Goal: Task Accomplishment & Management: Manage account settings

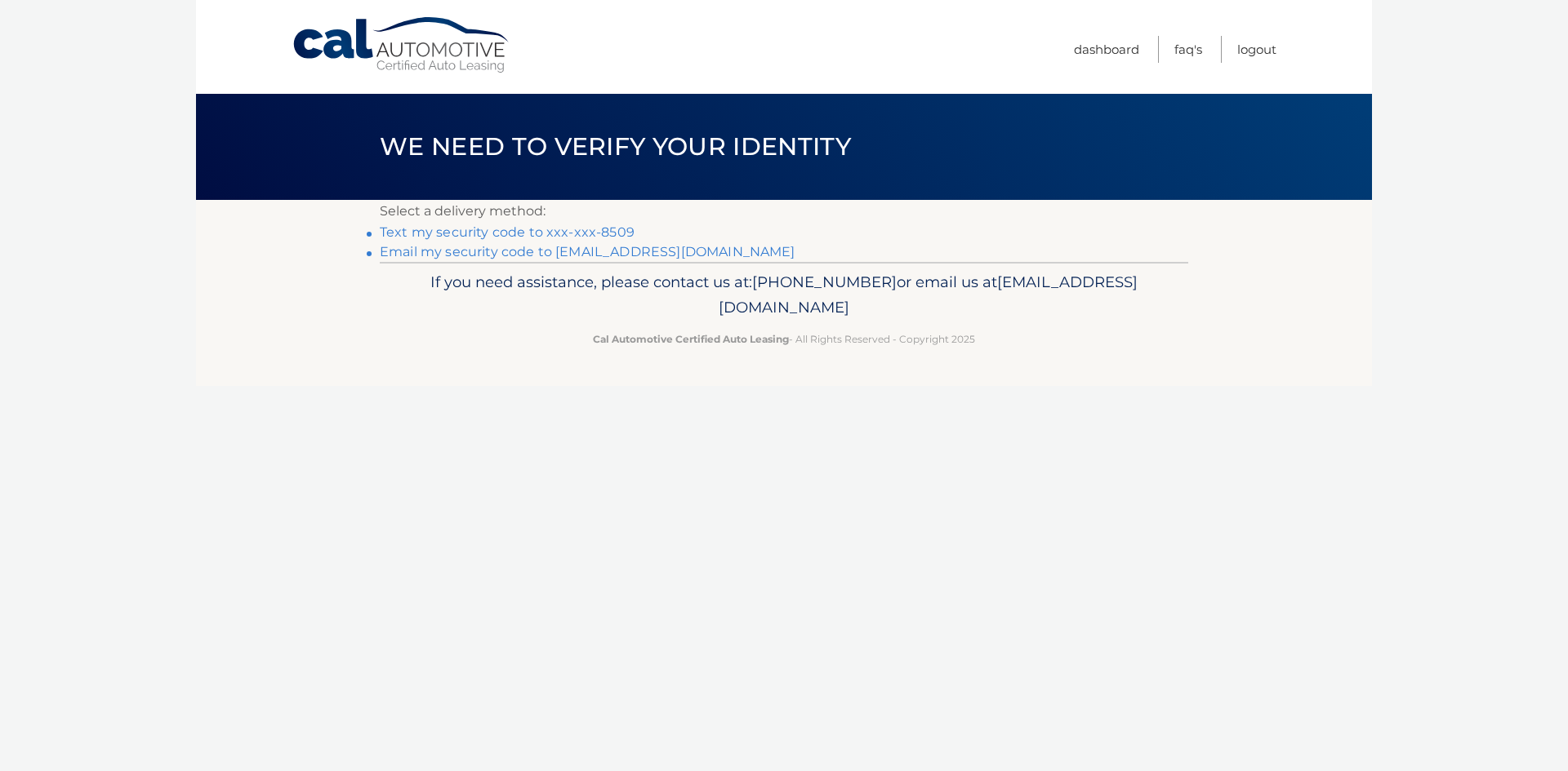
click at [588, 228] on link "Text my security code to xxx-xxx-8509" at bounding box center [507, 232] width 254 height 16
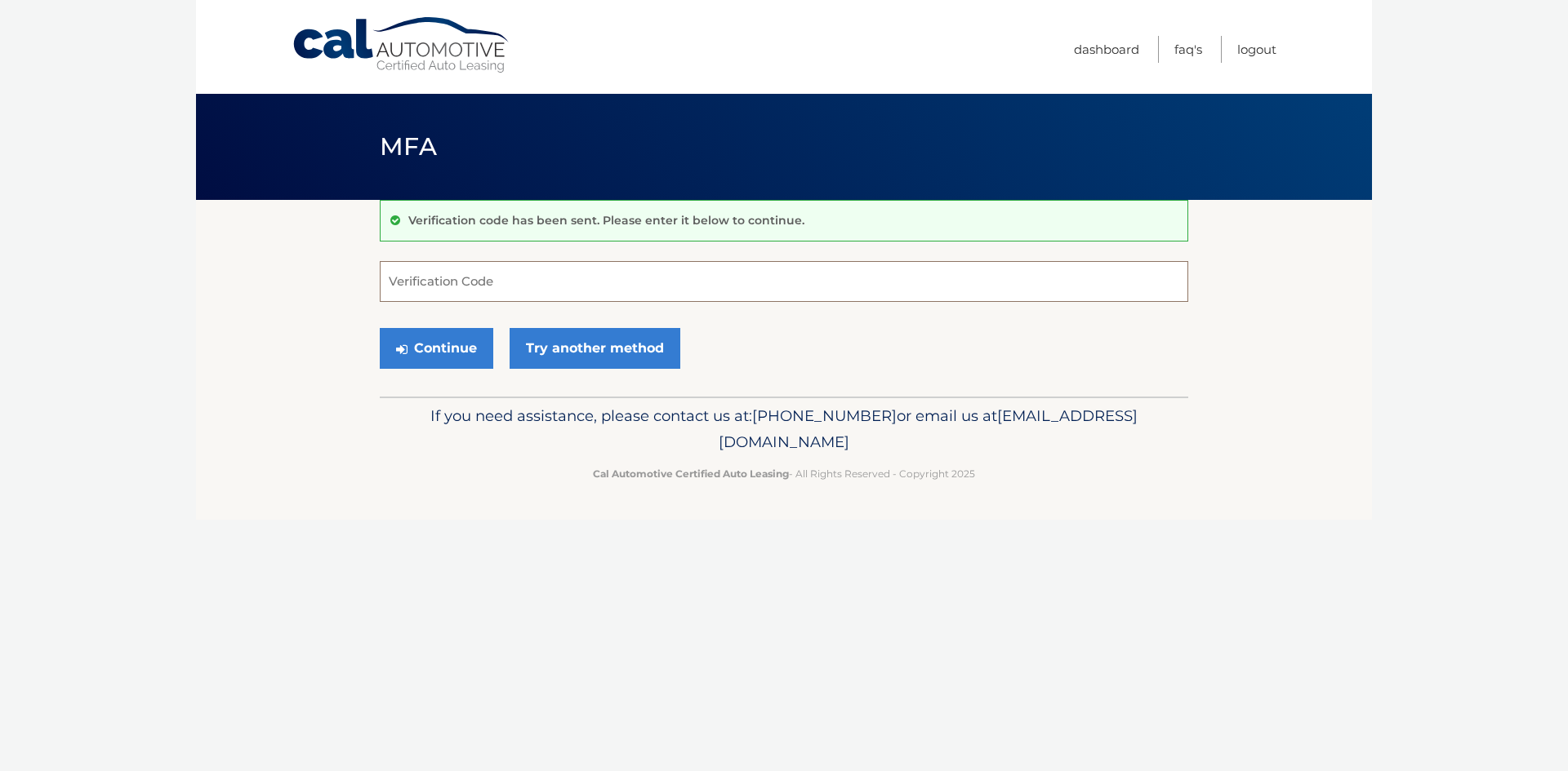
click at [598, 278] on input "Verification Code" at bounding box center [784, 282] width 808 height 41
type input "961422"
click at [380, 328] on button "Continue" at bounding box center [436, 348] width 113 height 41
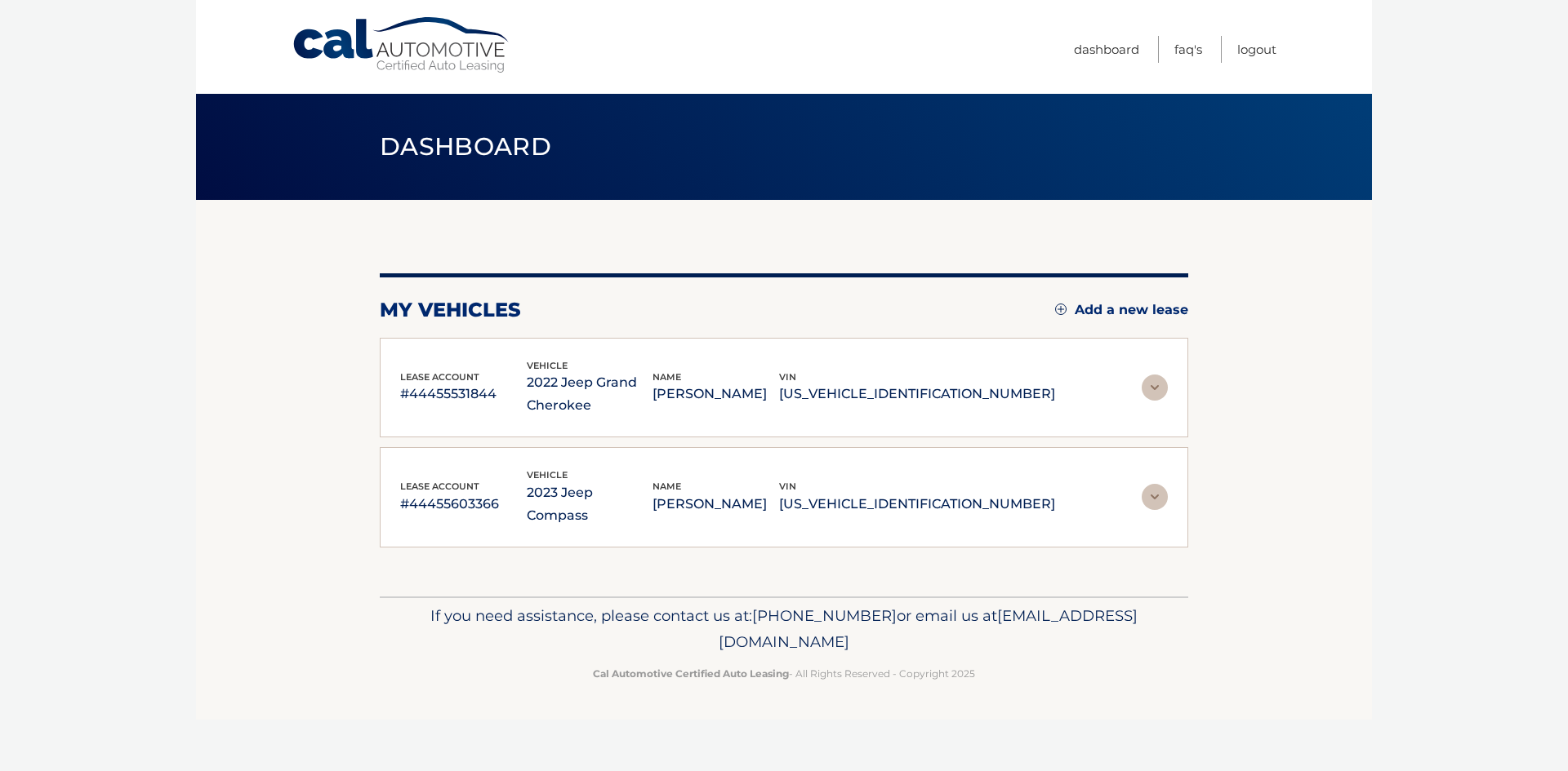
click at [598, 407] on p "2022 Jeep Grand Cherokee" at bounding box center [590, 394] width 126 height 46
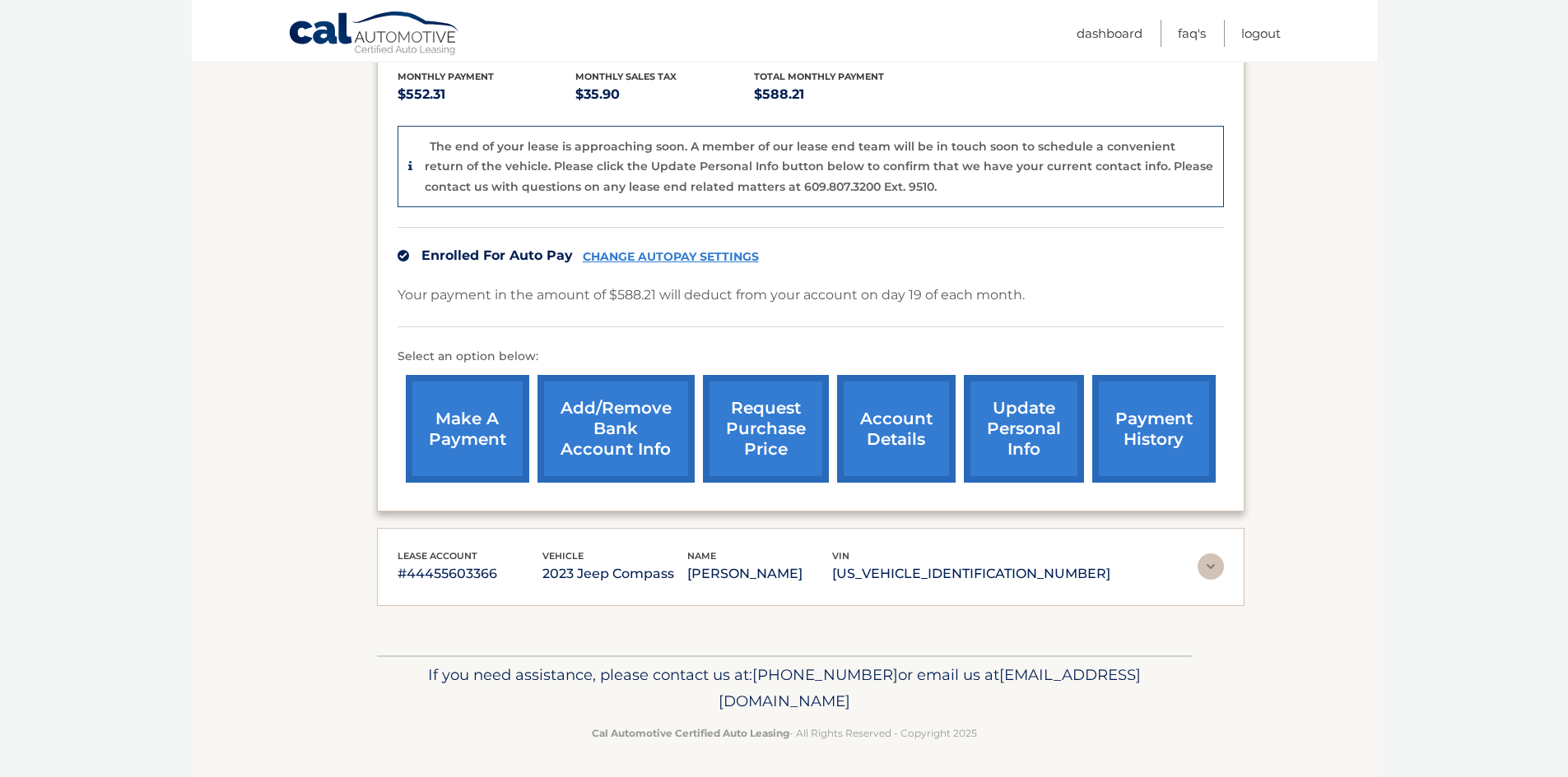
scroll to position [376, 0]
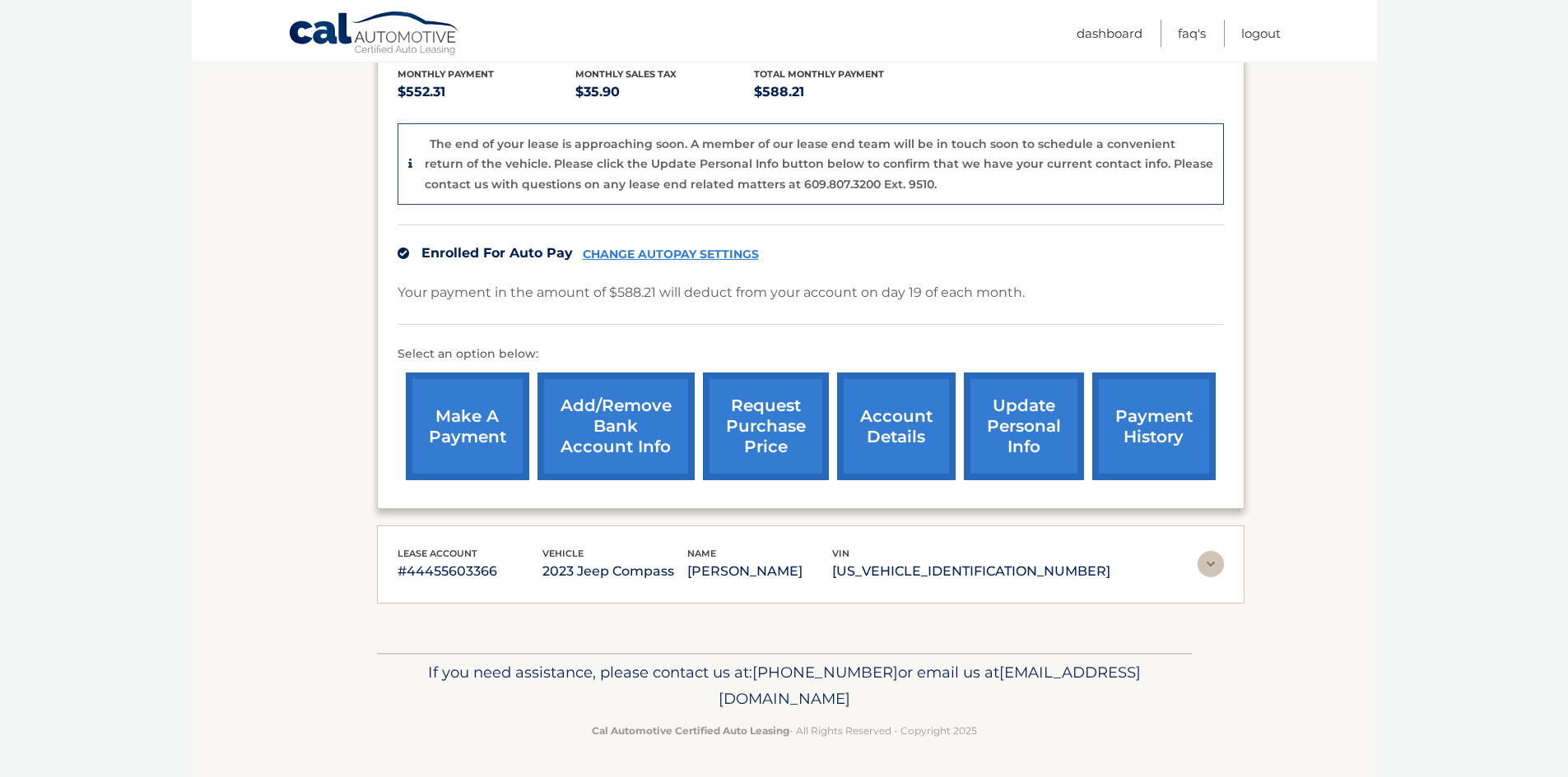
click at [1209, 567] on img at bounding box center [1211, 564] width 27 height 27
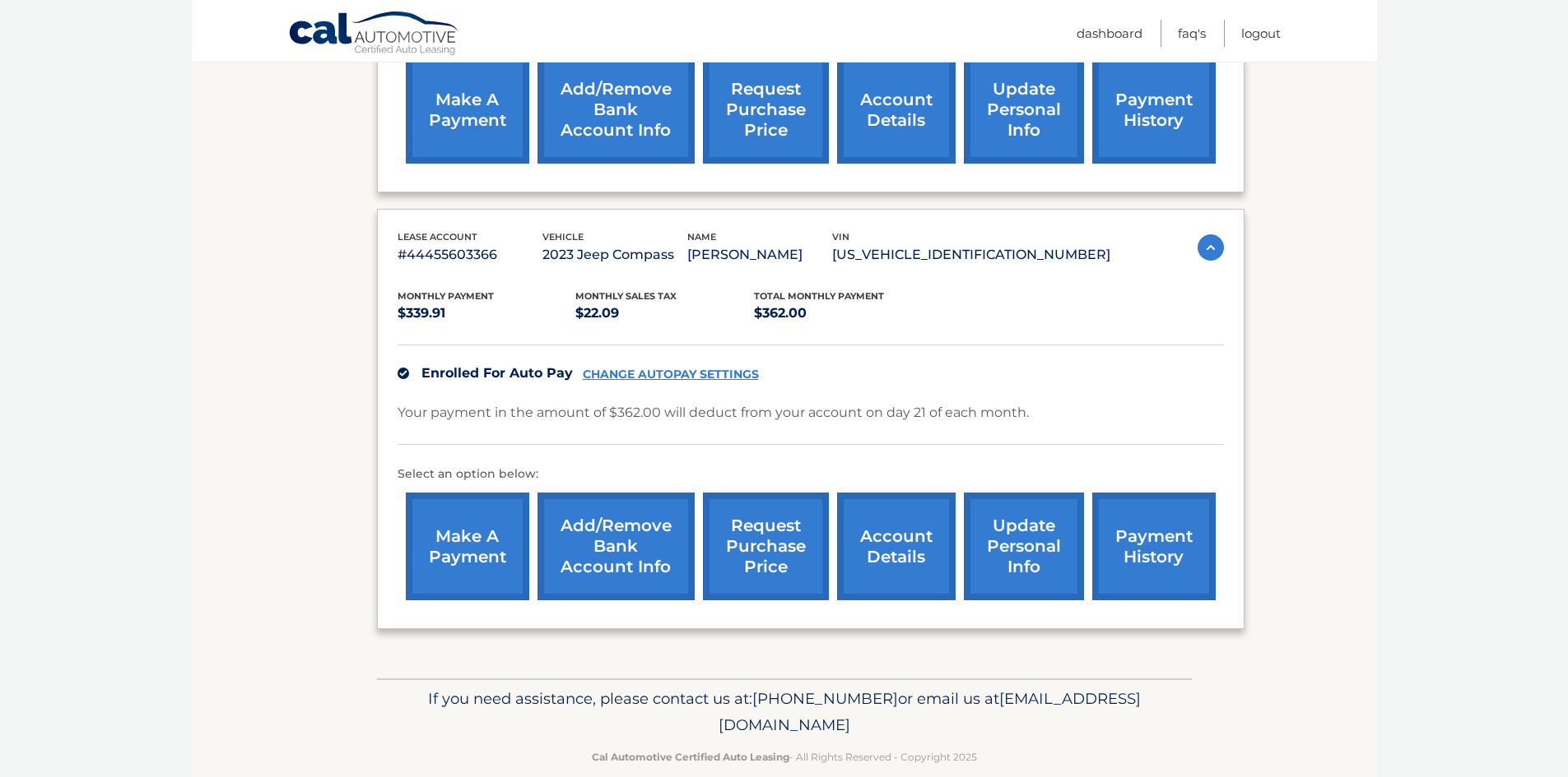
scroll to position [705, 0]
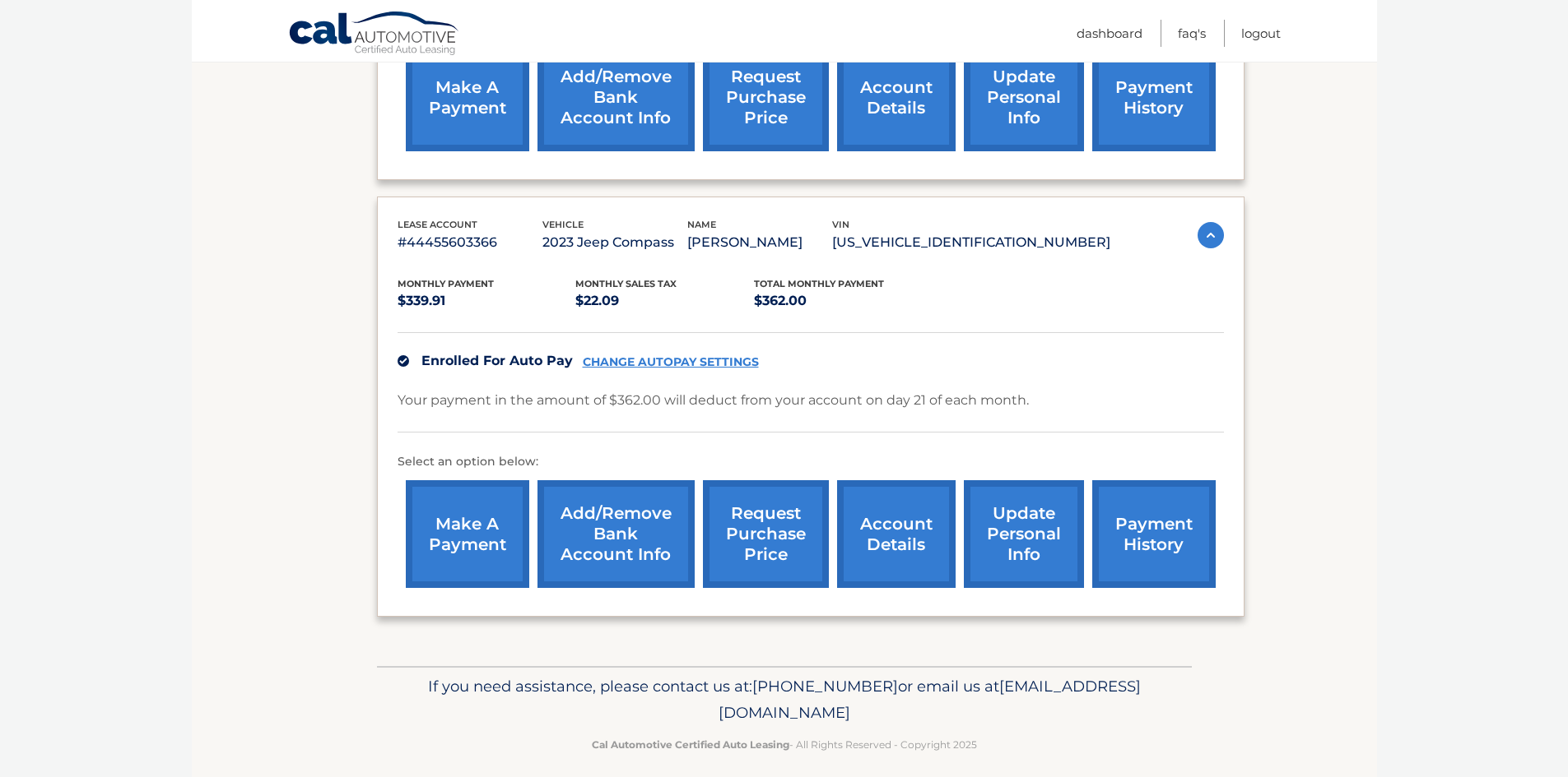
click at [892, 549] on link "account details" at bounding box center [896, 534] width 119 height 108
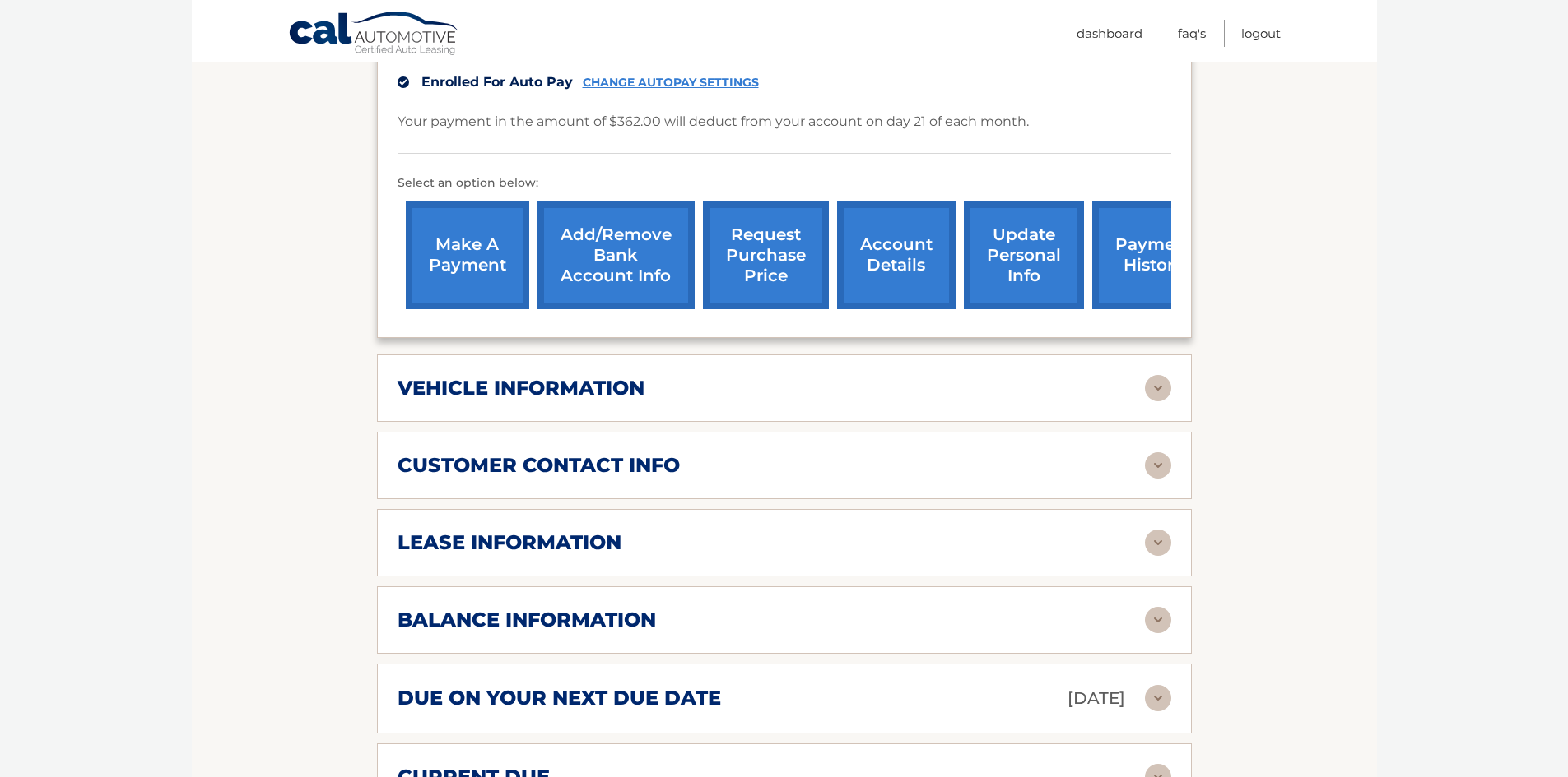
scroll to position [493, 0]
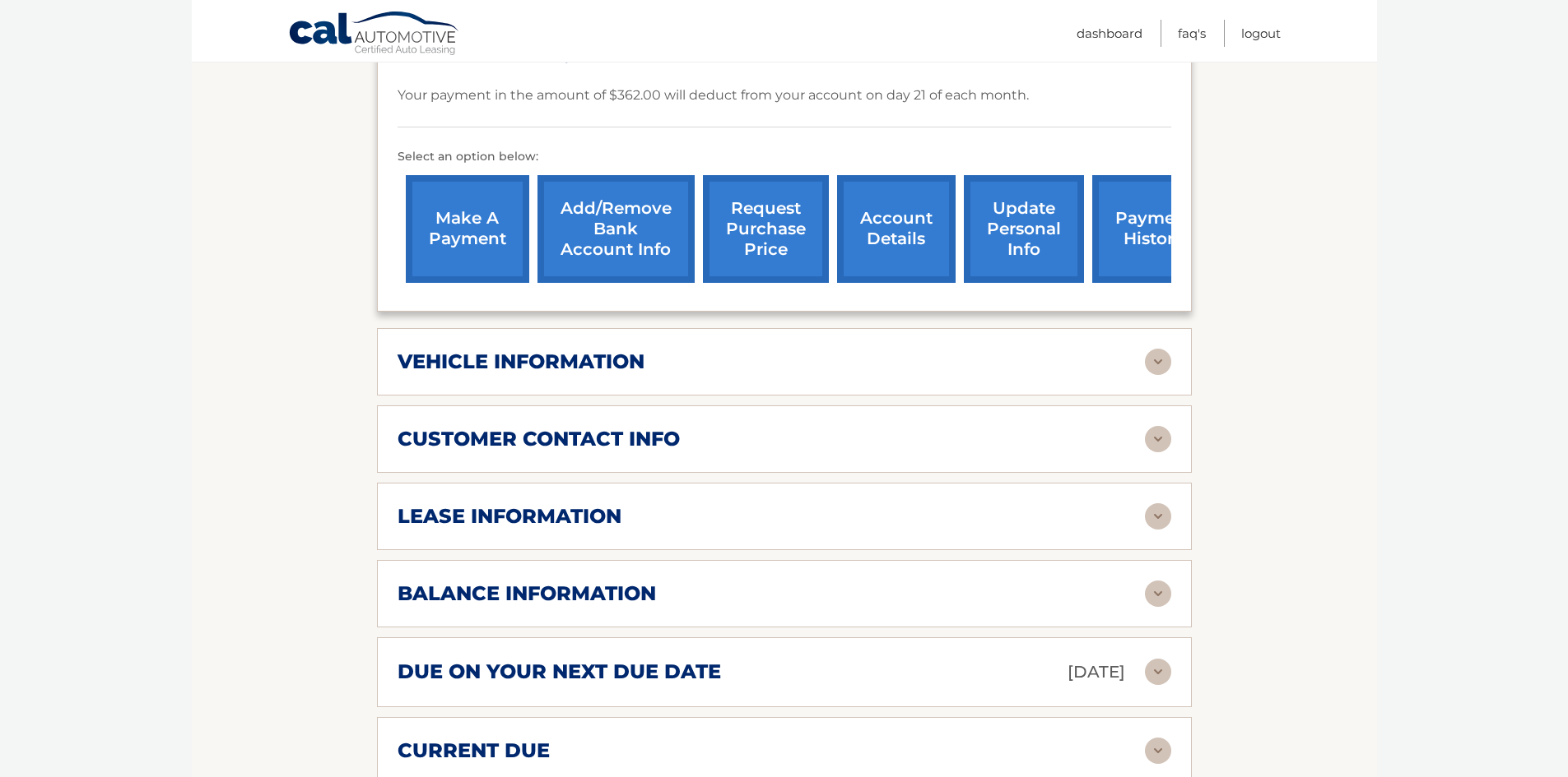
click at [1154, 581] on img at bounding box center [1158, 594] width 27 height 27
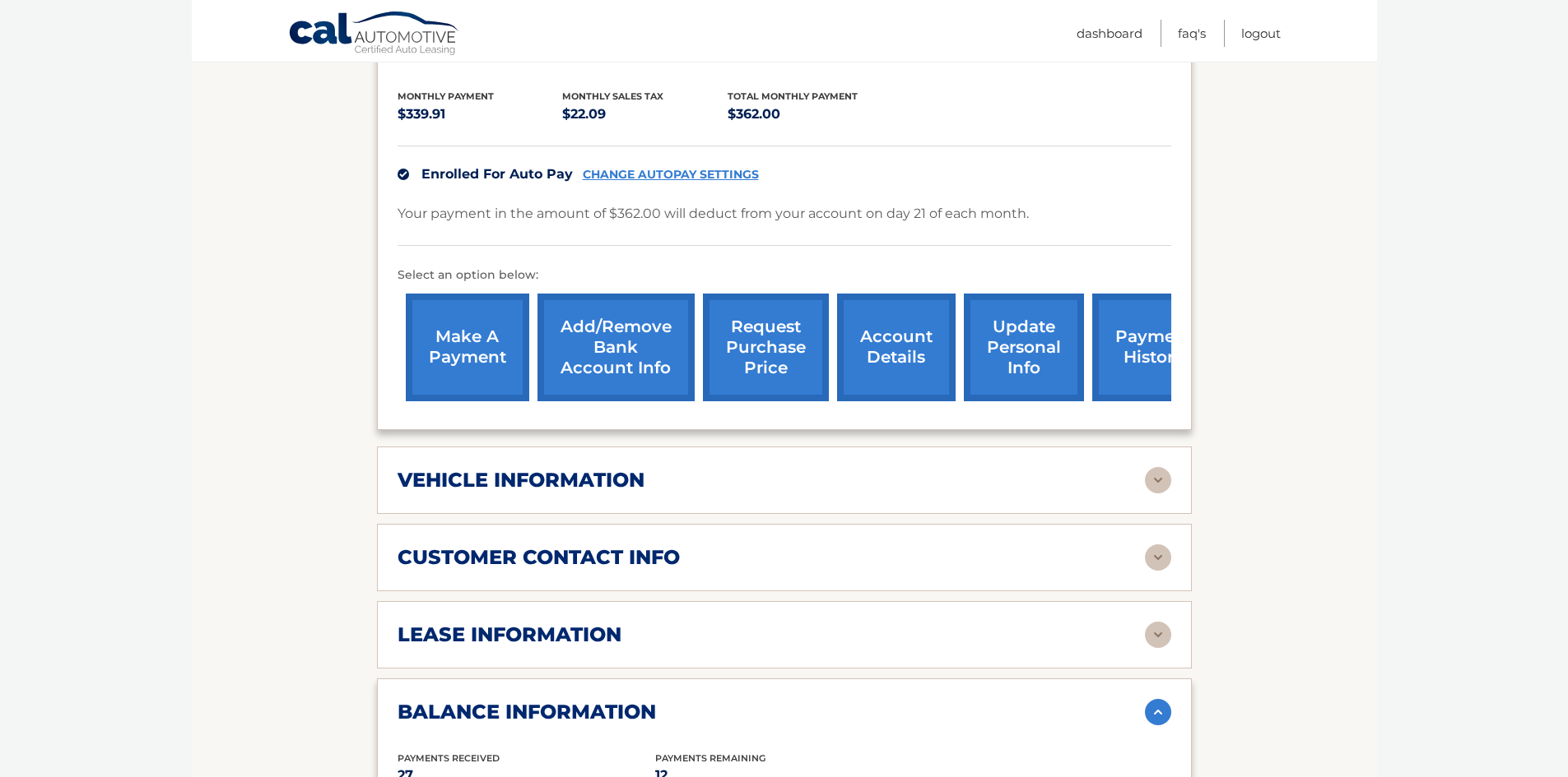
scroll to position [329, 0]
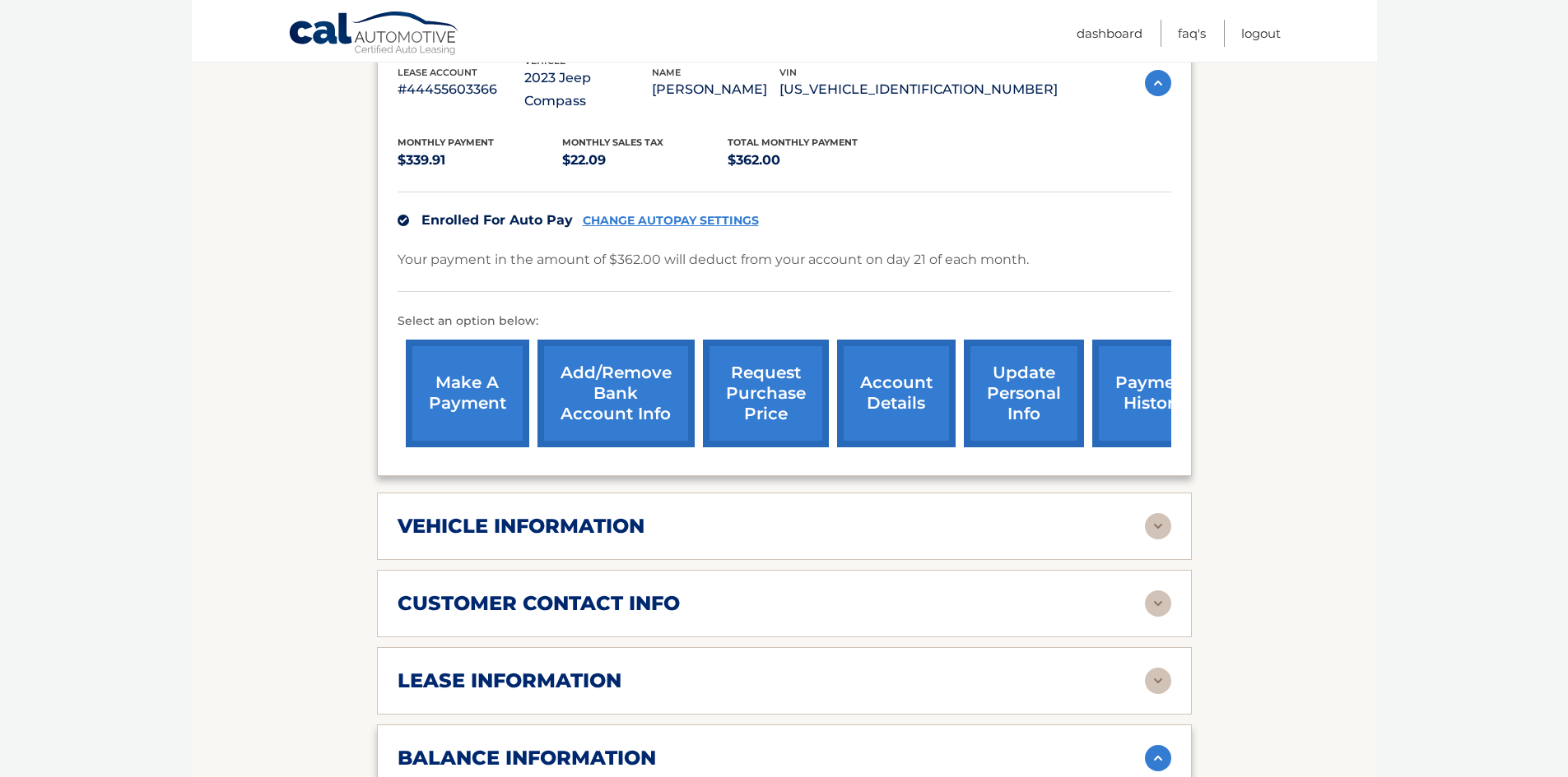
click at [1151, 514] on img at bounding box center [1158, 527] width 27 height 27
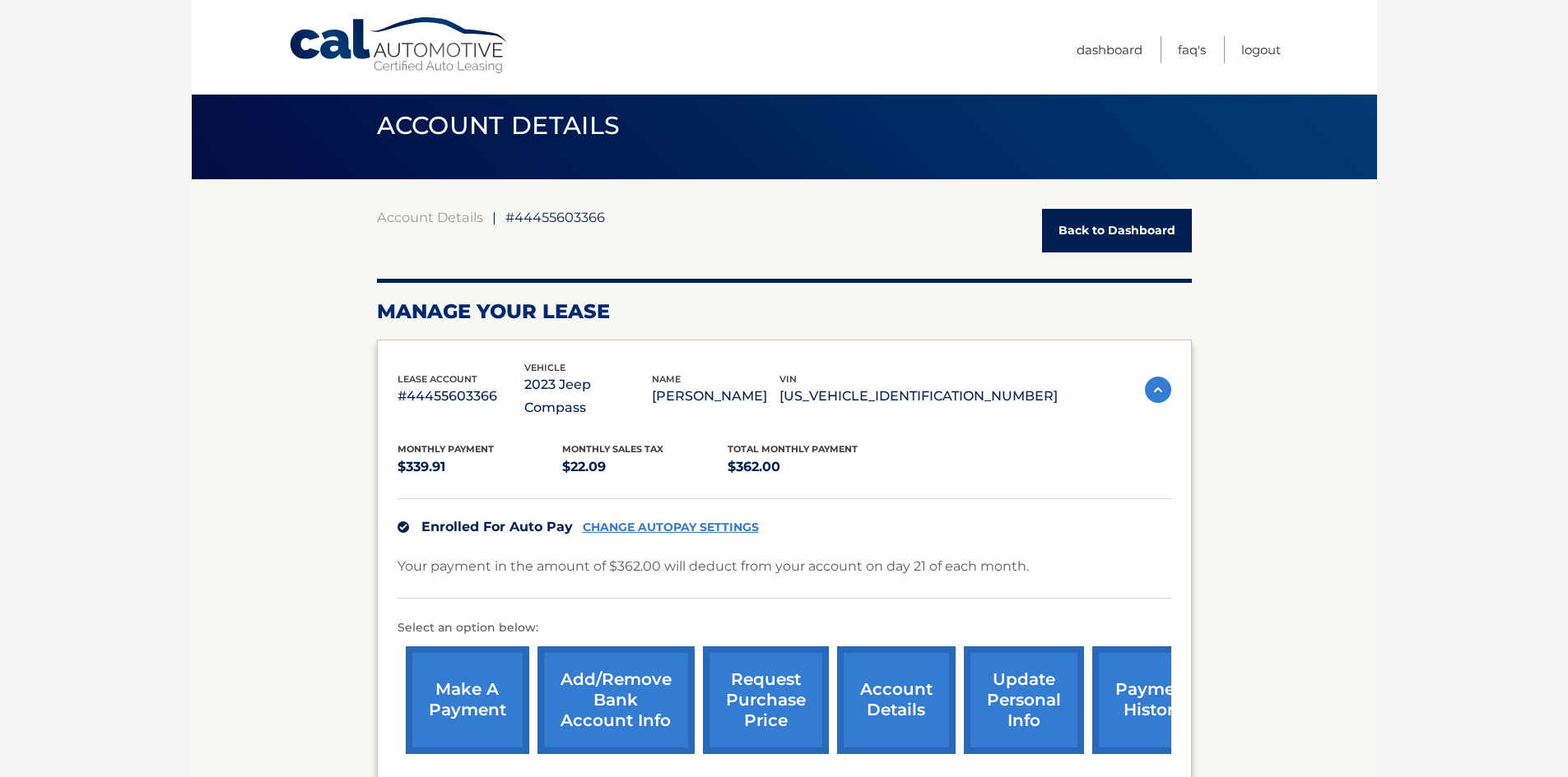
scroll to position [0, 0]
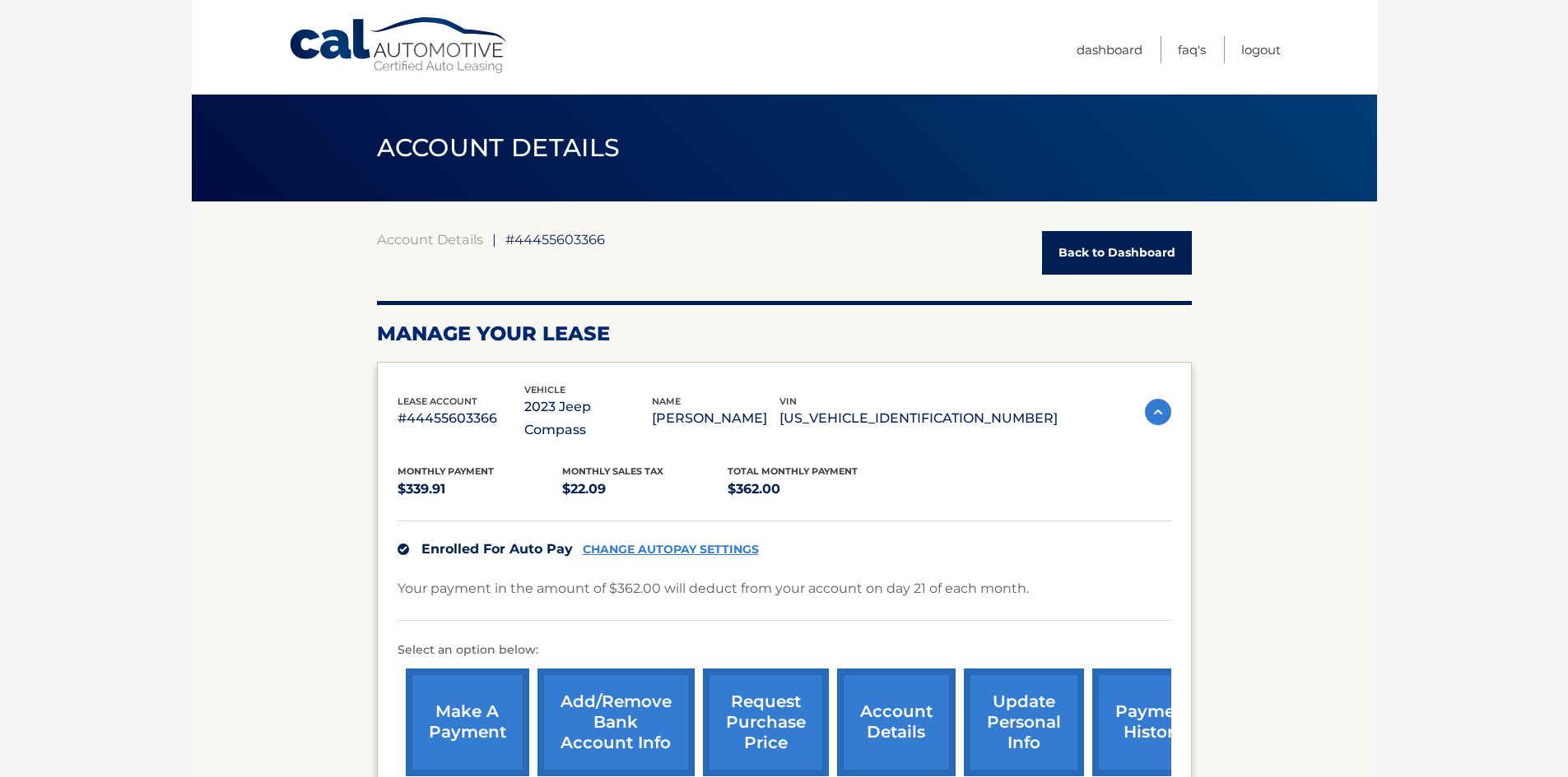
click at [1153, 405] on img at bounding box center [1158, 412] width 27 height 27
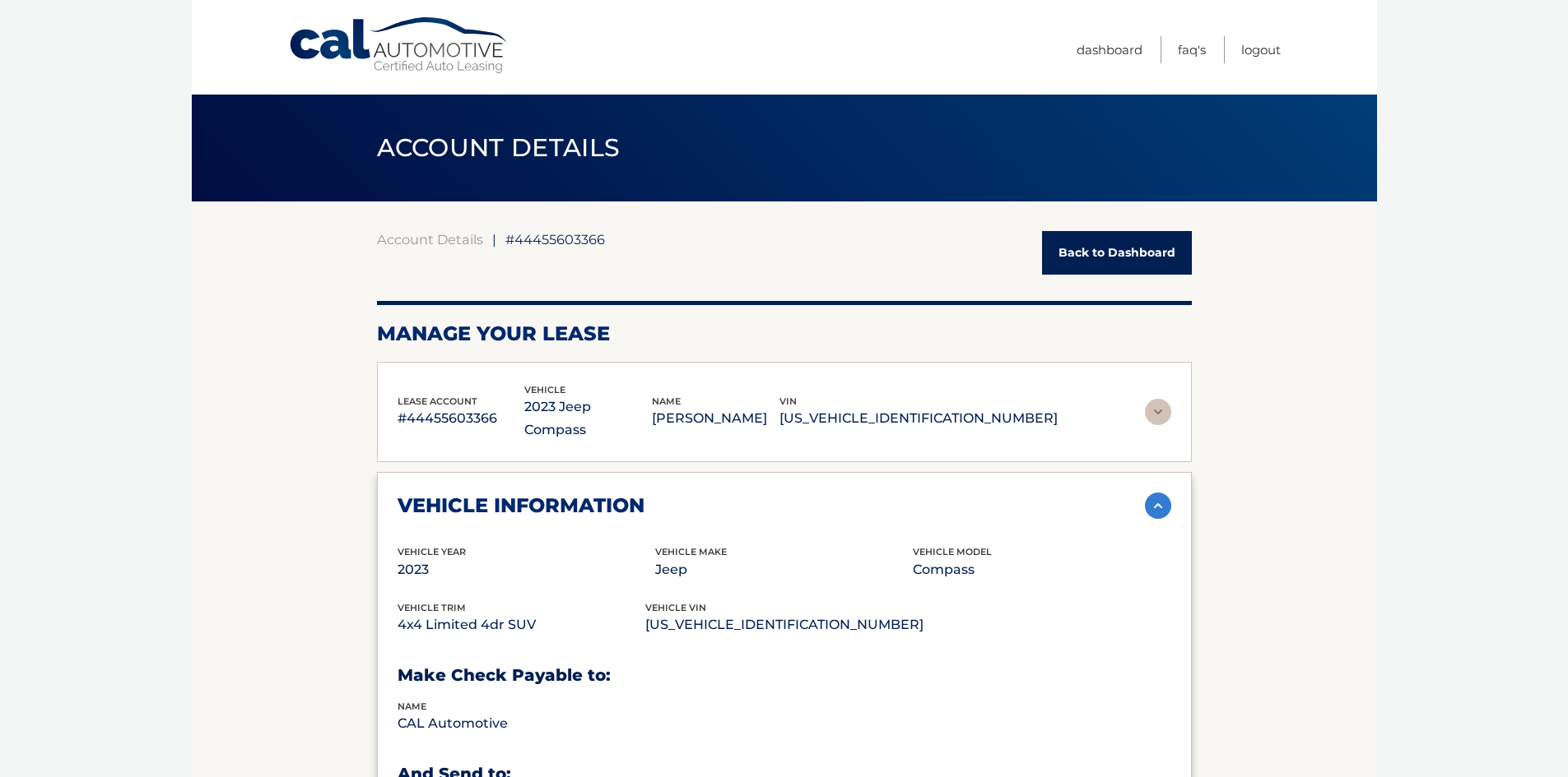
click at [1151, 492] on img at bounding box center [1158, 506] width 27 height 27
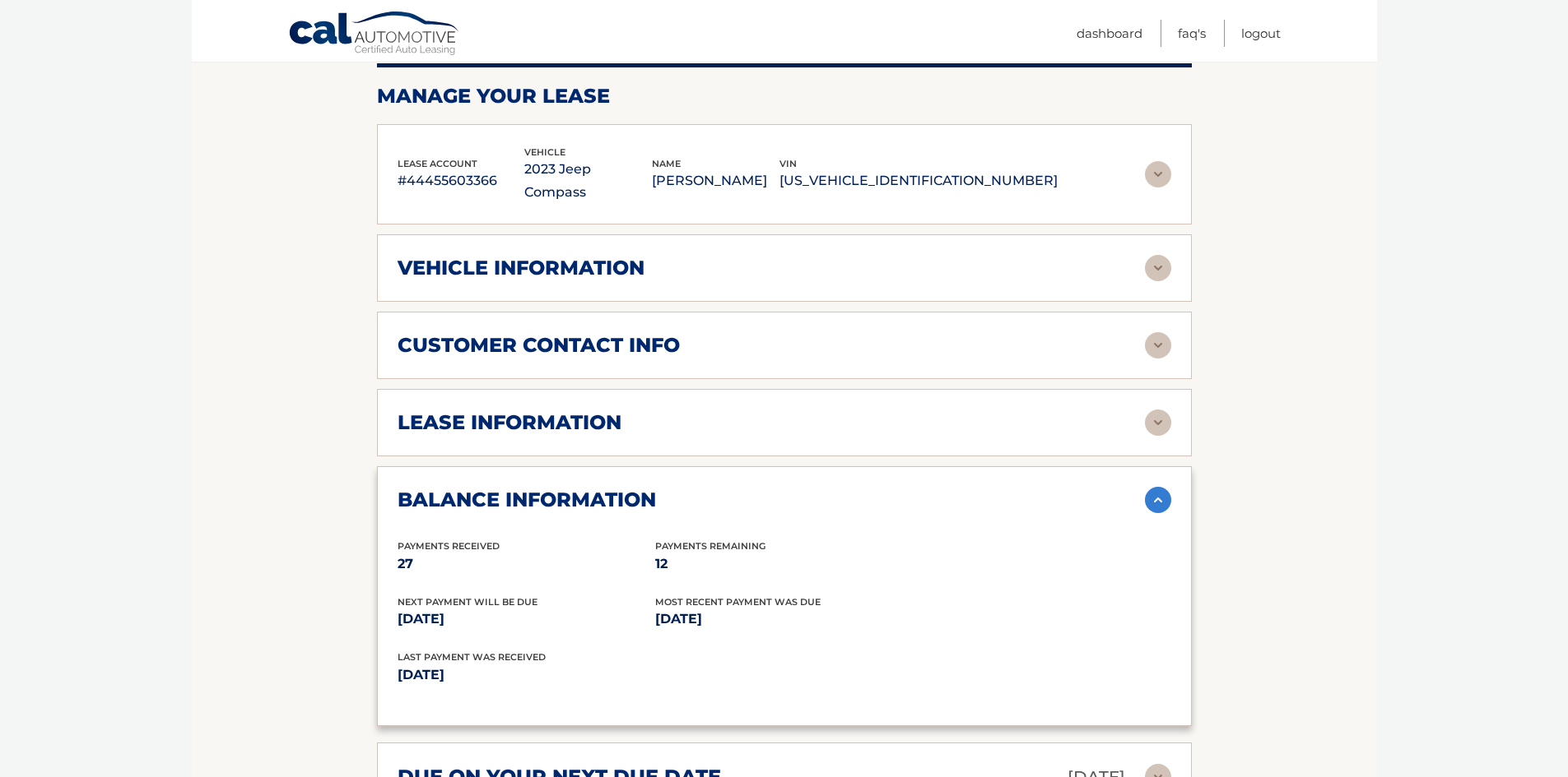
scroll to position [247, 0]
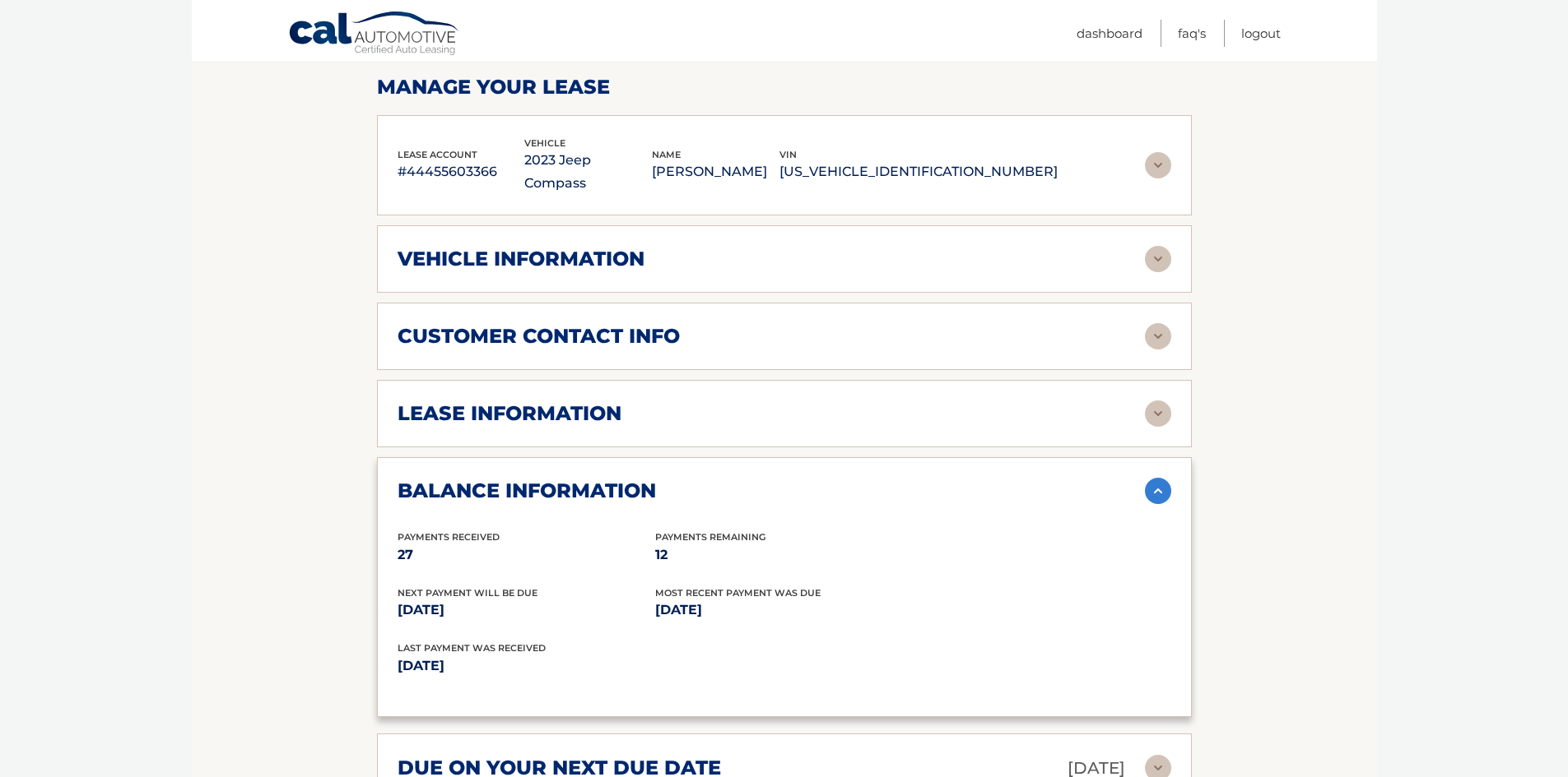
click at [1161, 478] on img at bounding box center [1158, 491] width 27 height 27
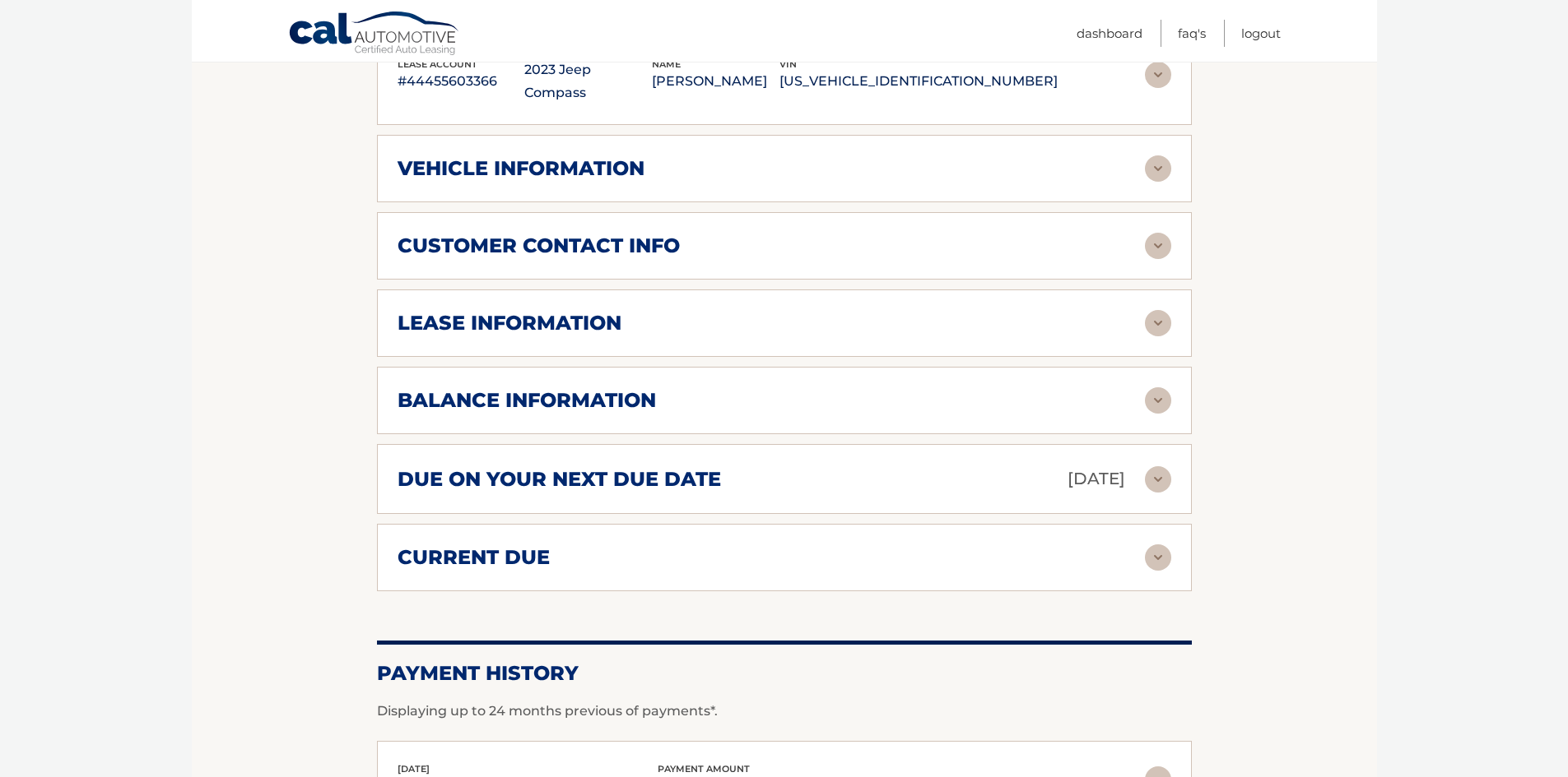
scroll to position [493, 0]
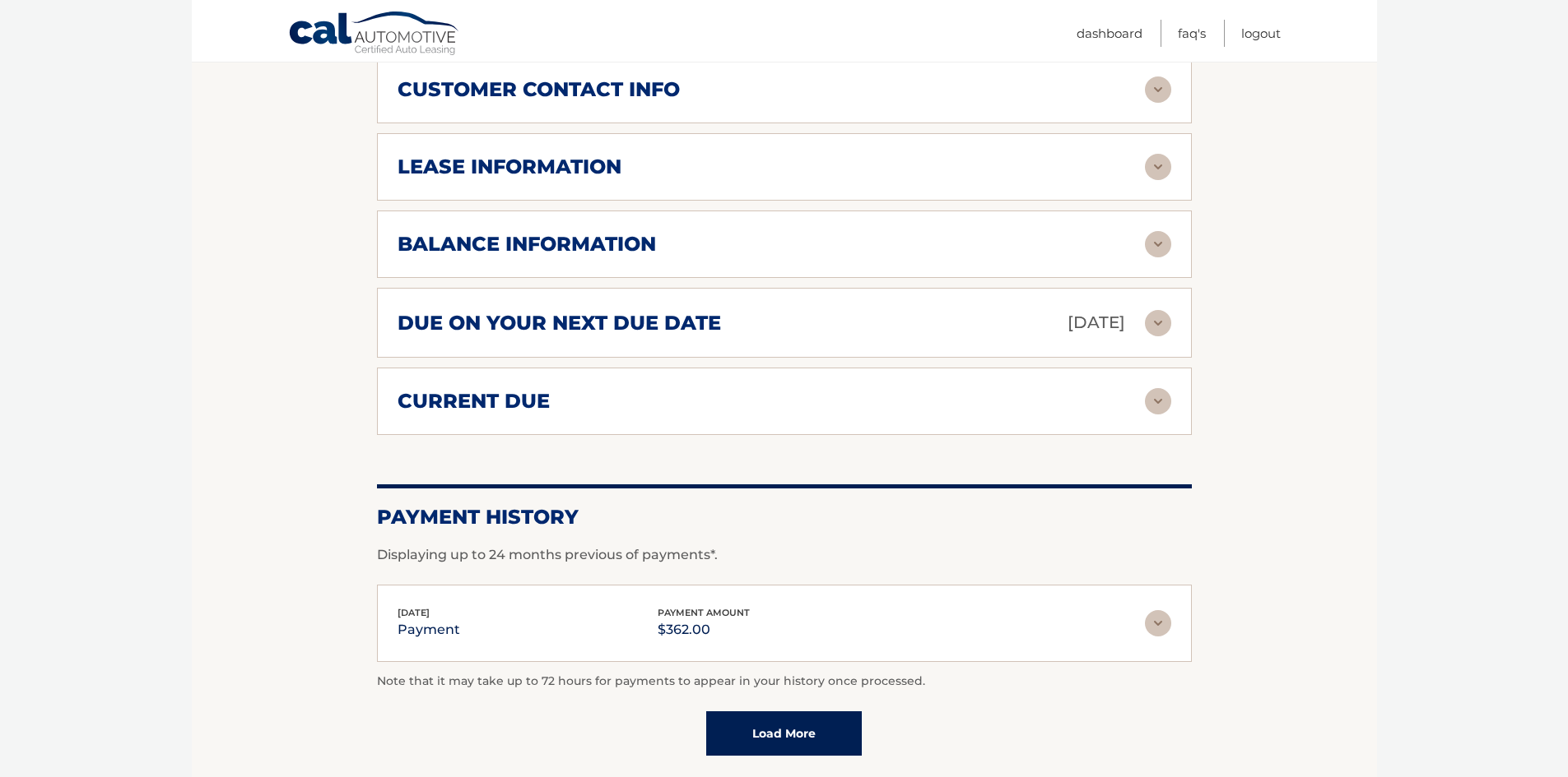
click at [1155, 388] on img at bounding box center [1158, 401] width 27 height 27
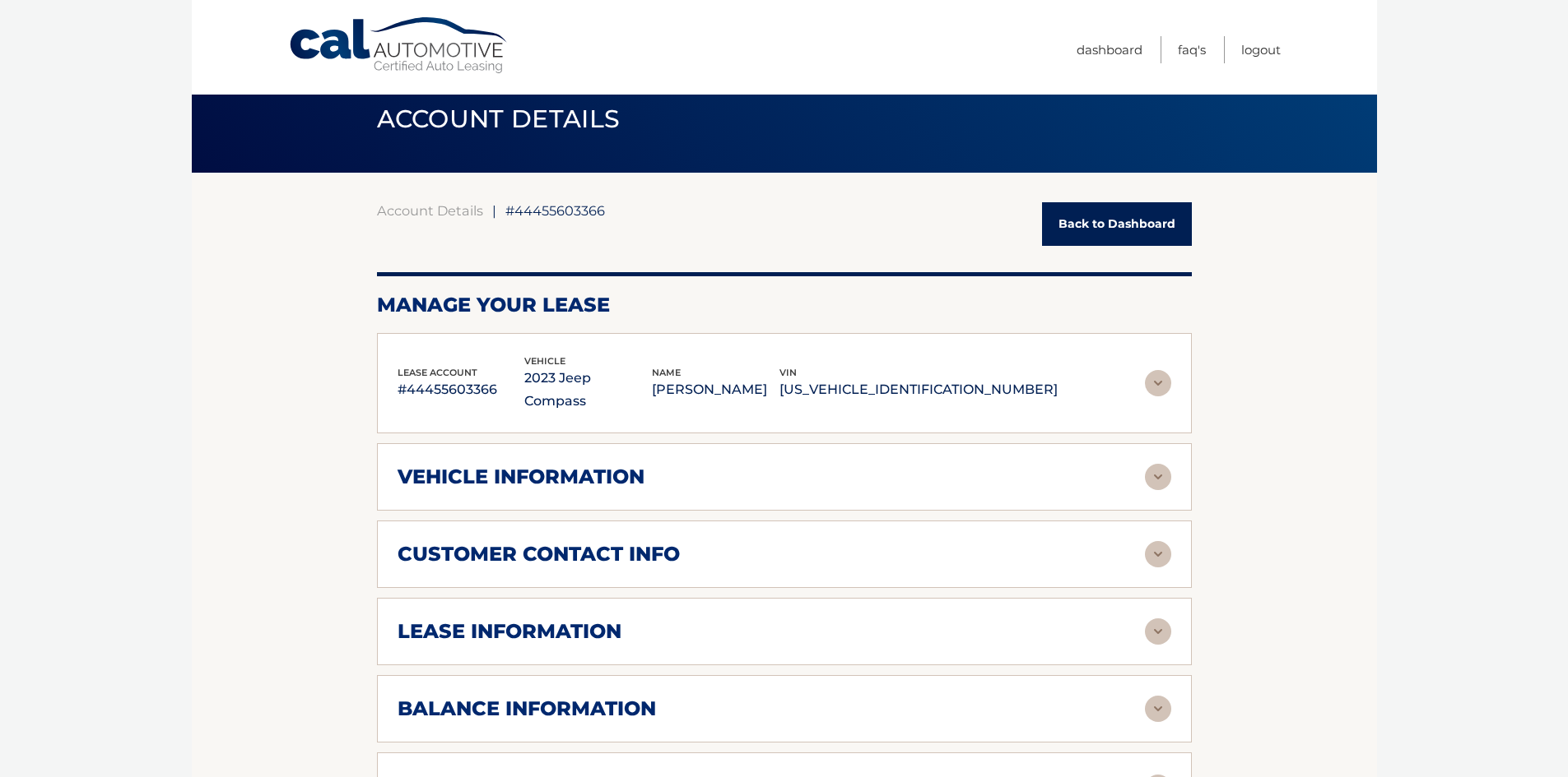
scroll to position [0, 0]
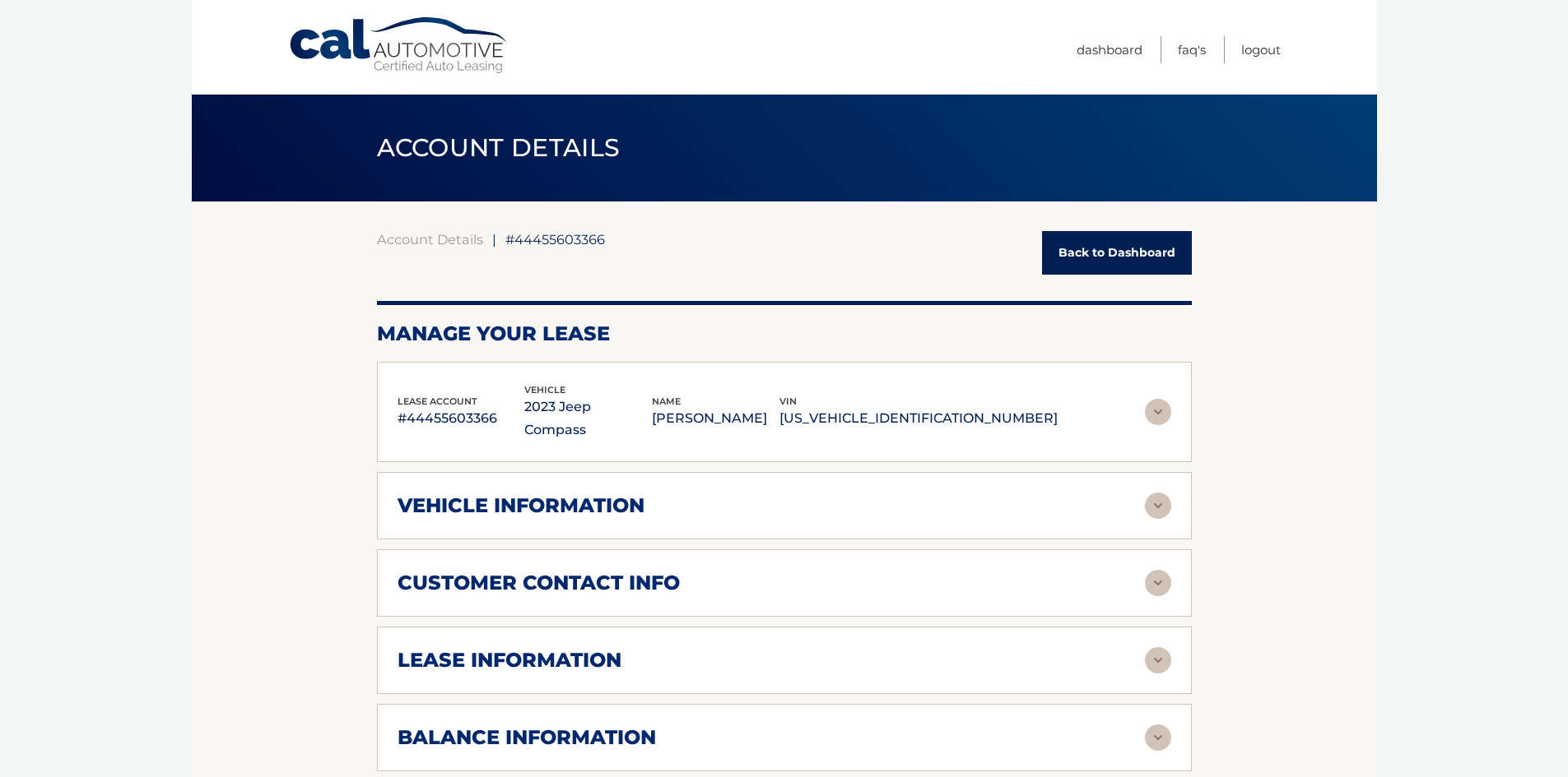
click at [1089, 259] on link "Back to Dashboard" at bounding box center [1116, 252] width 149 height 43
